Goal: Find specific page/section: Find specific page/section

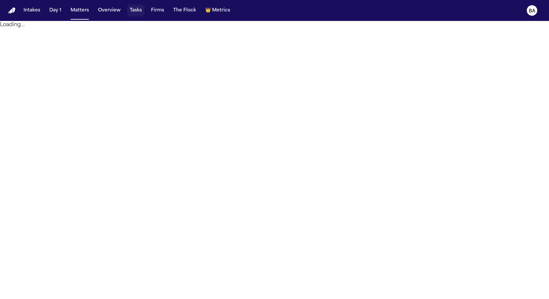
click at [136, 14] on button "Tasks" at bounding box center [135, 11] width 17 height 12
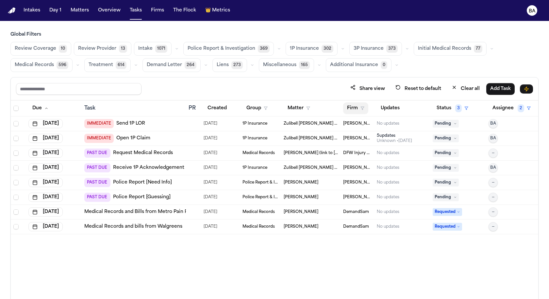
click at [362, 106] on icon "button" at bounding box center [362, 108] width 4 height 4
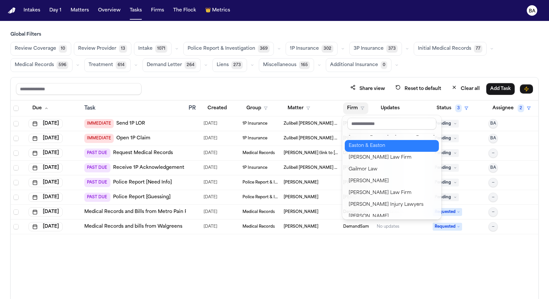
scroll to position [216, 0]
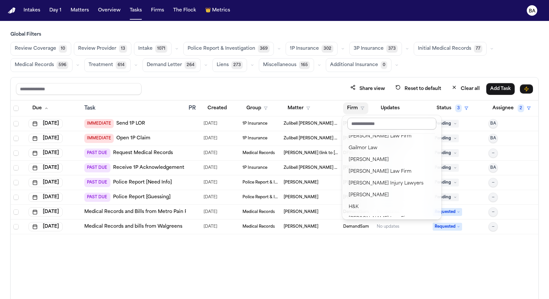
click at [389, 125] on input "text" at bounding box center [391, 124] width 89 height 12
type input "*"
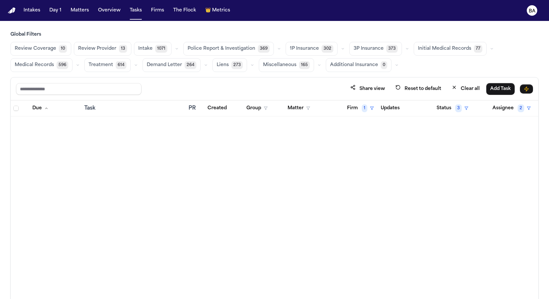
click at [39, 65] on span "Medical Records" at bounding box center [34, 65] width 39 height 7
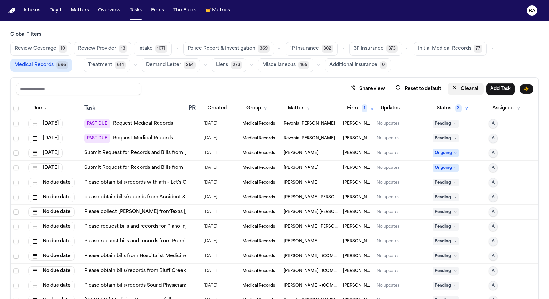
click at [471, 86] on button "Clear all" at bounding box center [466, 89] width 36 height 12
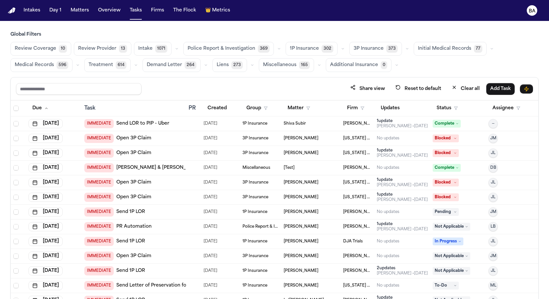
click at [49, 67] on span "Medical Records" at bounding box center [34, 65] width 39 height 7
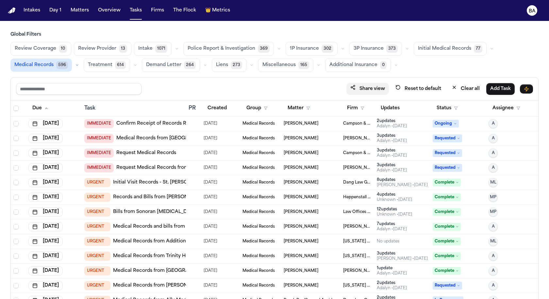
click at [374, 90] on button "Share view" at bounding box center [367, 89] width 42 height 12
click at [360, 103] on button "Firm" at bounding box center [355, 108] width 25 height 12
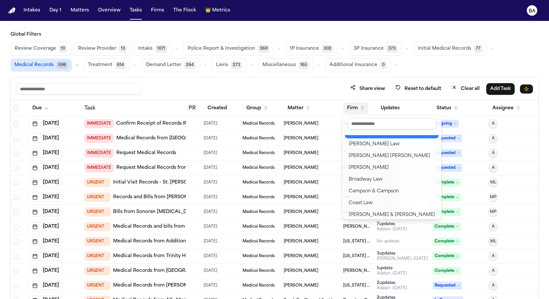
scroll to position [45, 0]
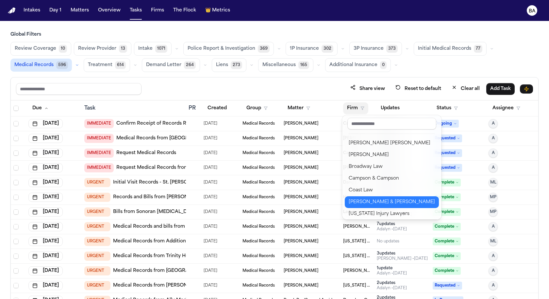
click at [372, 199] on div "[PERSON_NAME] & [PERSON_NAME]" at bounding box center [392, 202] width 86 height 8
